Goal: Task Accomplishment & Management: Manage account settings

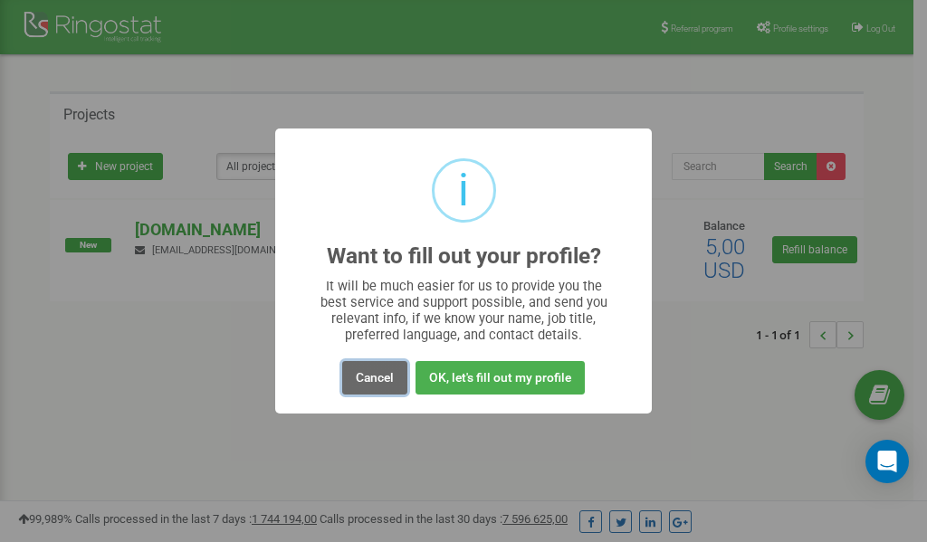
click at [371, 380] on button "Cancel" at bounding box center [374, 377] width 65 height 33
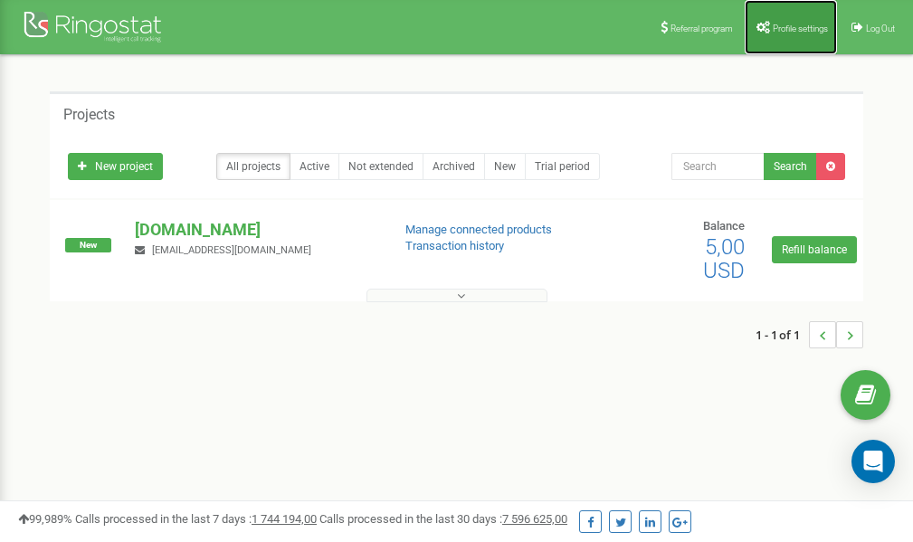
click at [801, 25] on span "Profile settings" at bounding box center [800, 29] width 55 height 10
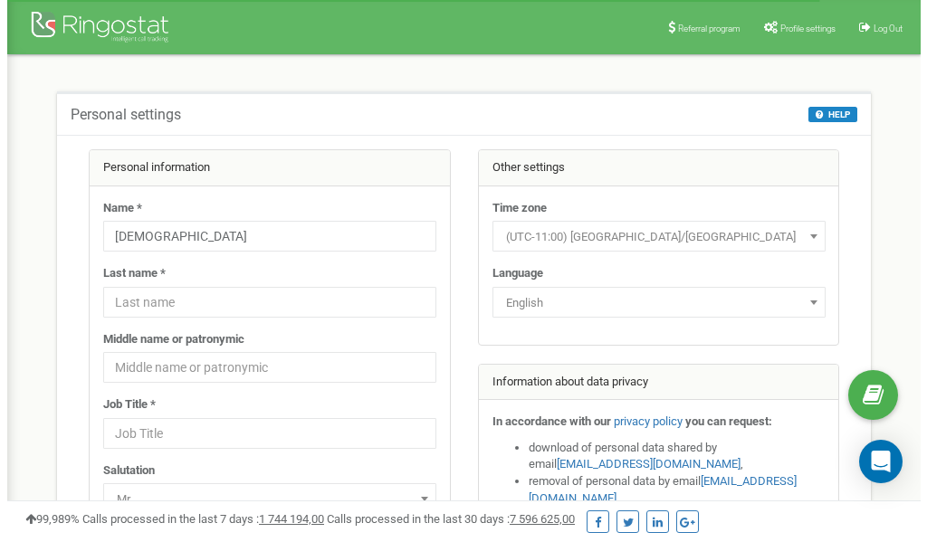
scroll to position [90, 0]
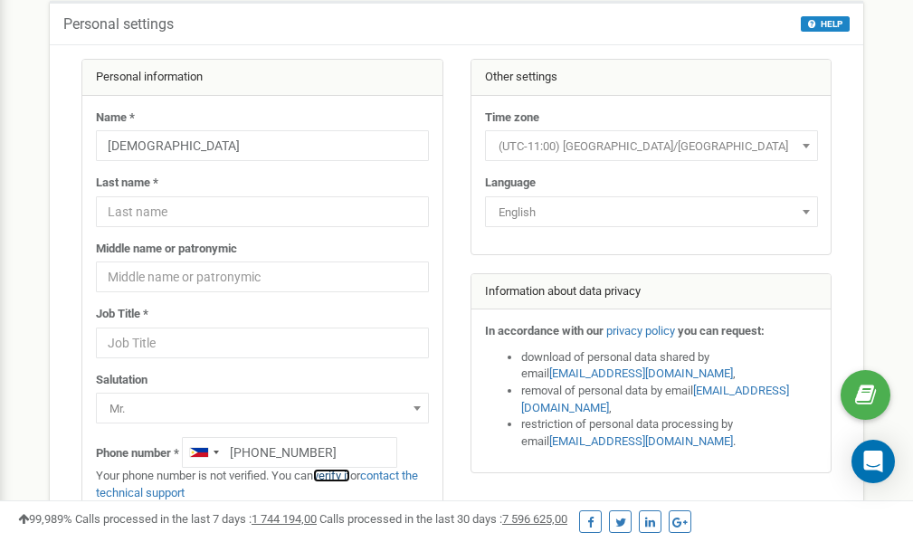
click at [342, 476] on link "verify it" at bounding box center [331, 476] width 37 height 14
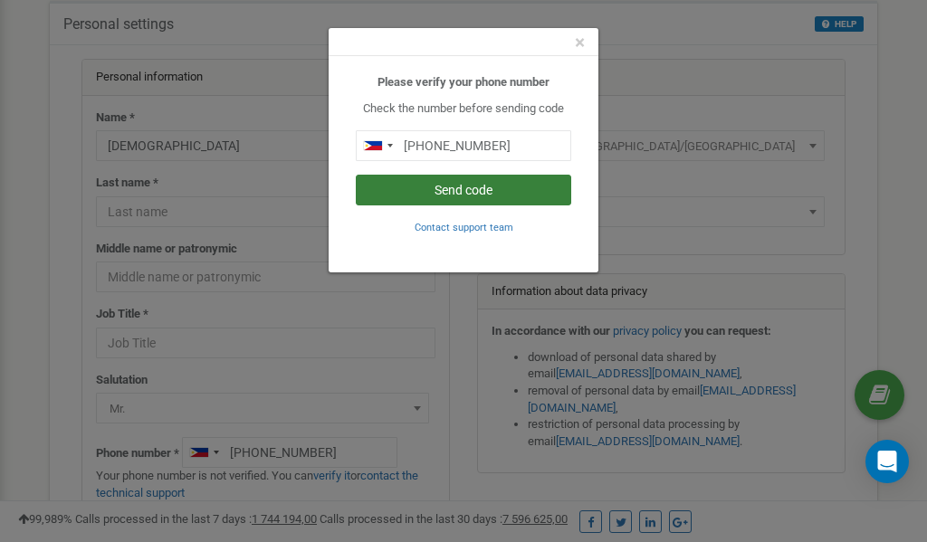
click at [449, 193] on button "Send code" at bounding box center [463, 190] width 215 height 31
